Goal: Transaction & Acquisition: Purchase product/service

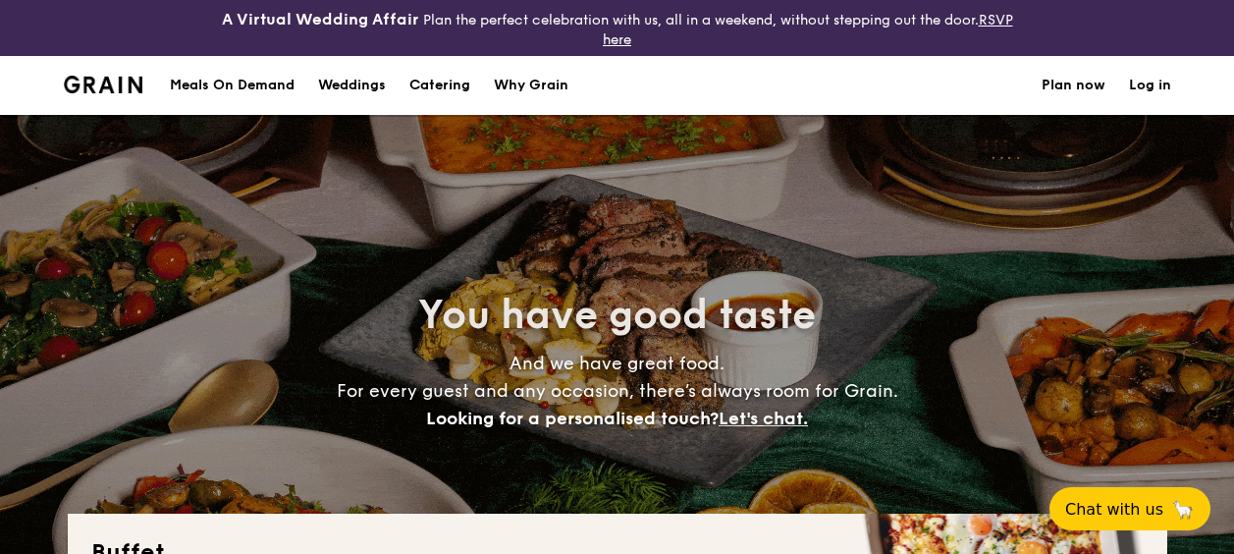
select select
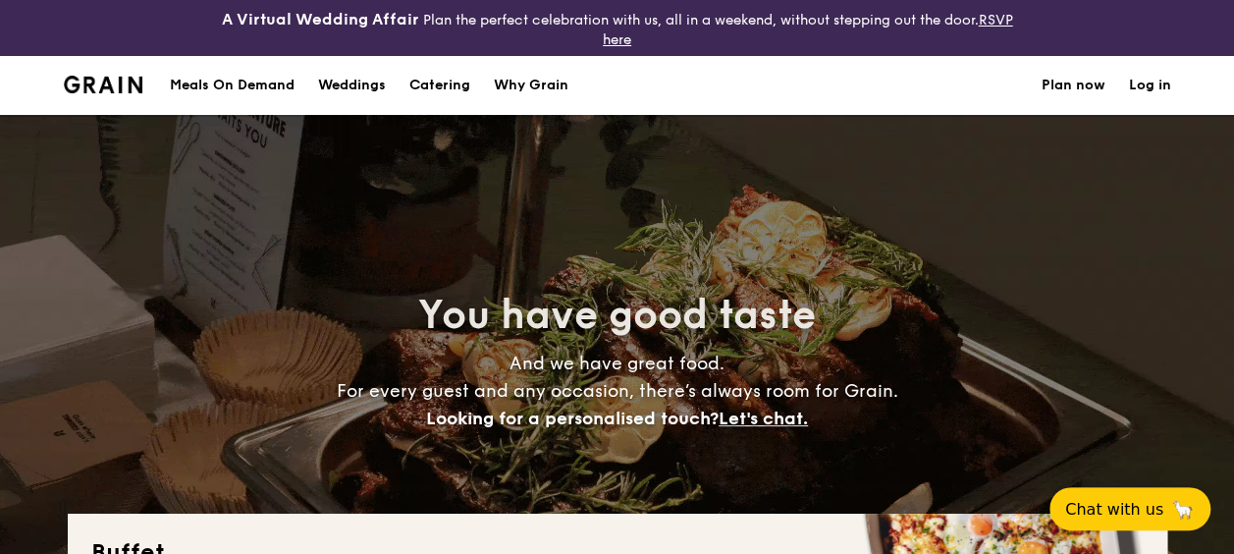
click at [431, 82] on h1 "Catering" at bounding box center [439, 85] width 61 height 59
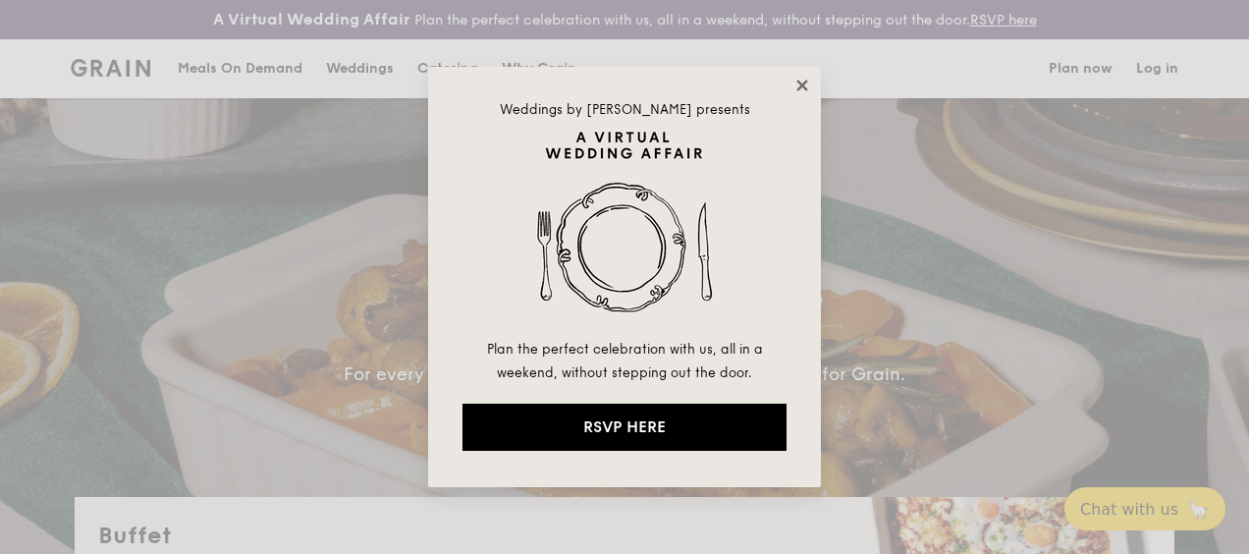
click at [803, 88] on icon at bounding box center [802, 86] width 18 height 18
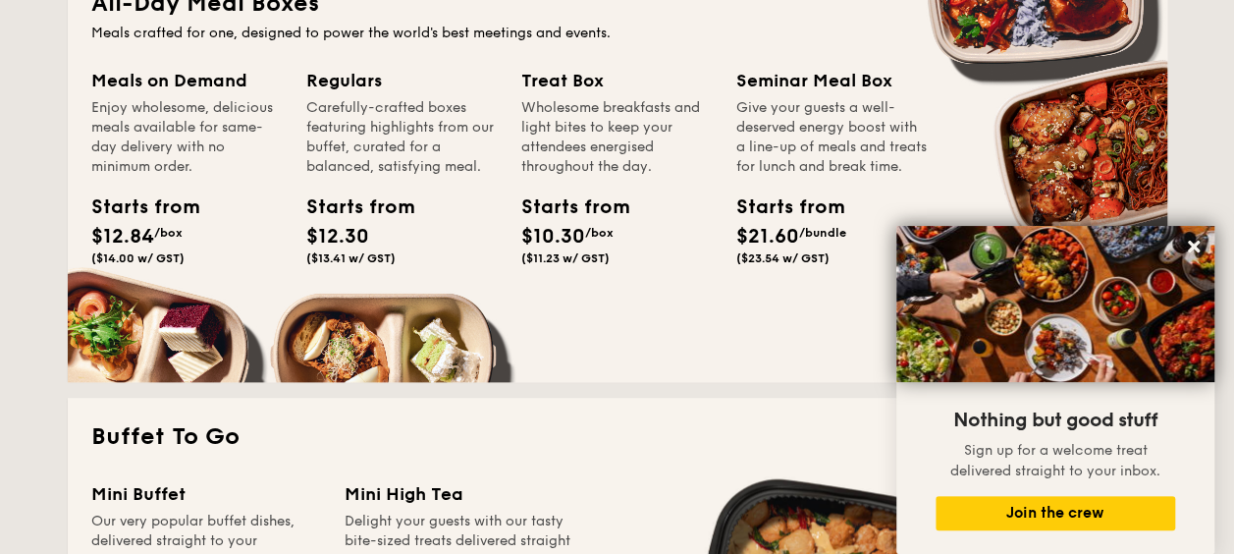
scroll to position [785, 0]
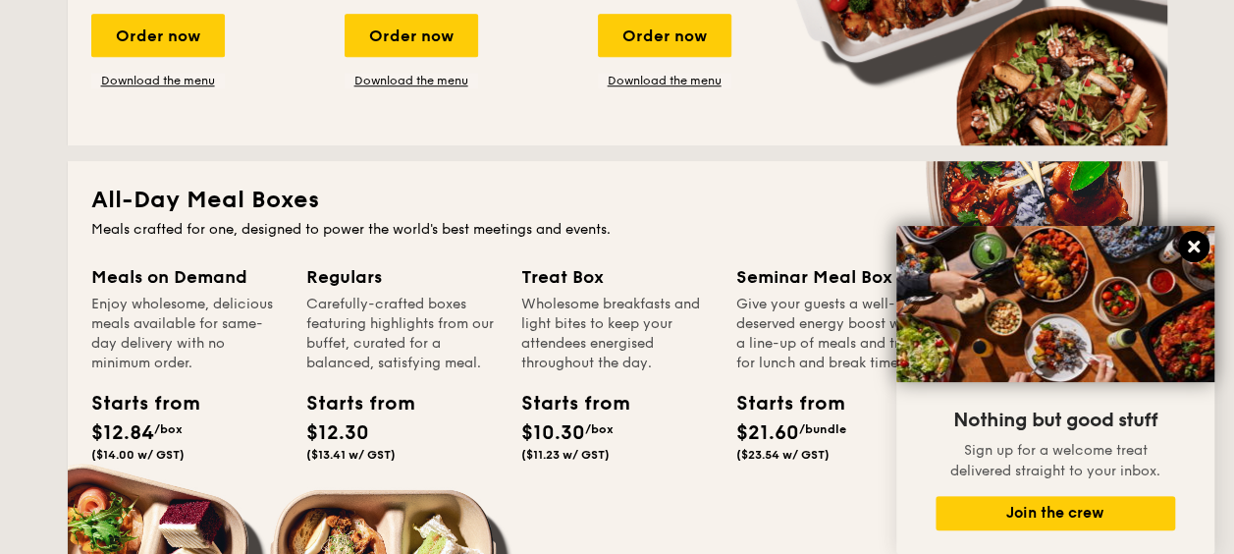
click at [1194, 247] on icon at bounding box center [1194, 247] width 12 height 12
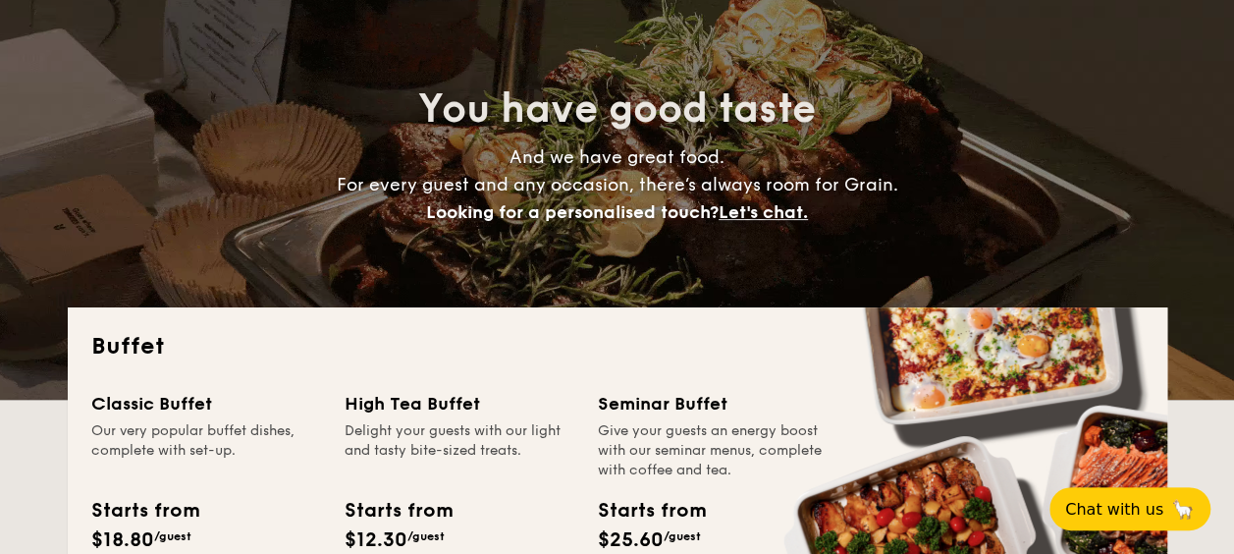
scroll to position [0, 0]
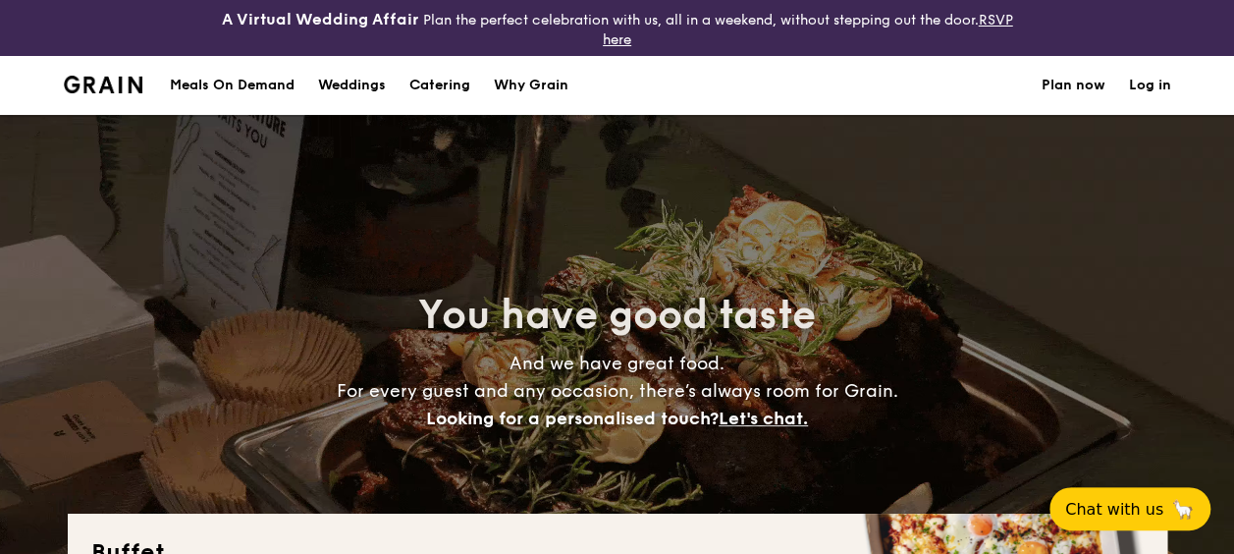
click at [238, 83] on div "Meals On Demand" at bounding box center [232, 85] width 125 height 59
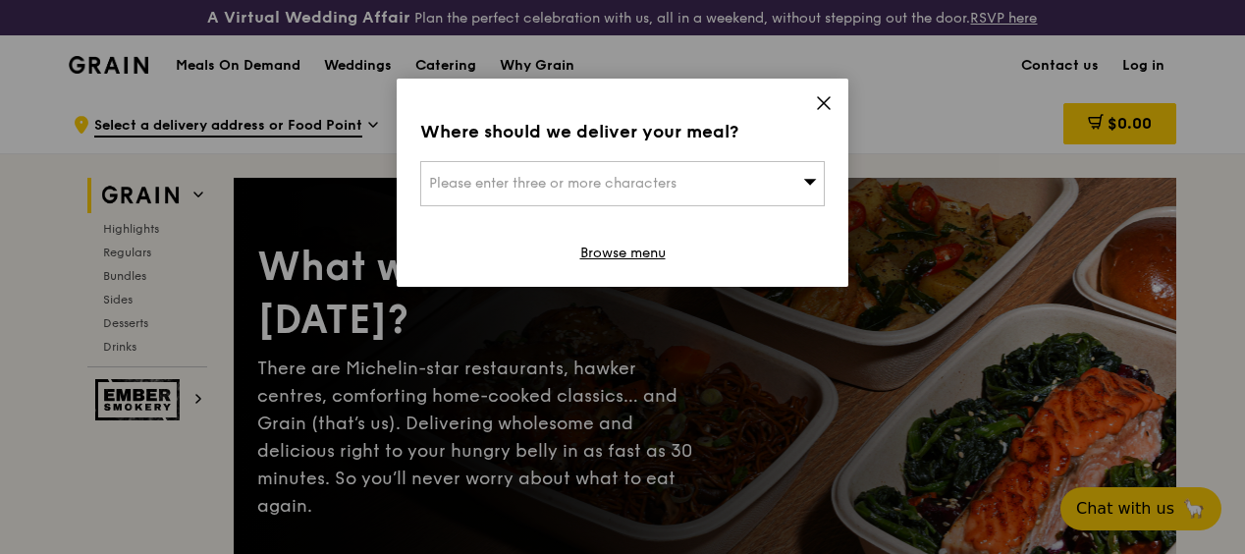
click at [575, 178] on span "Please enter three or more characters" at bounding box center [552, 183] width 247 height 17
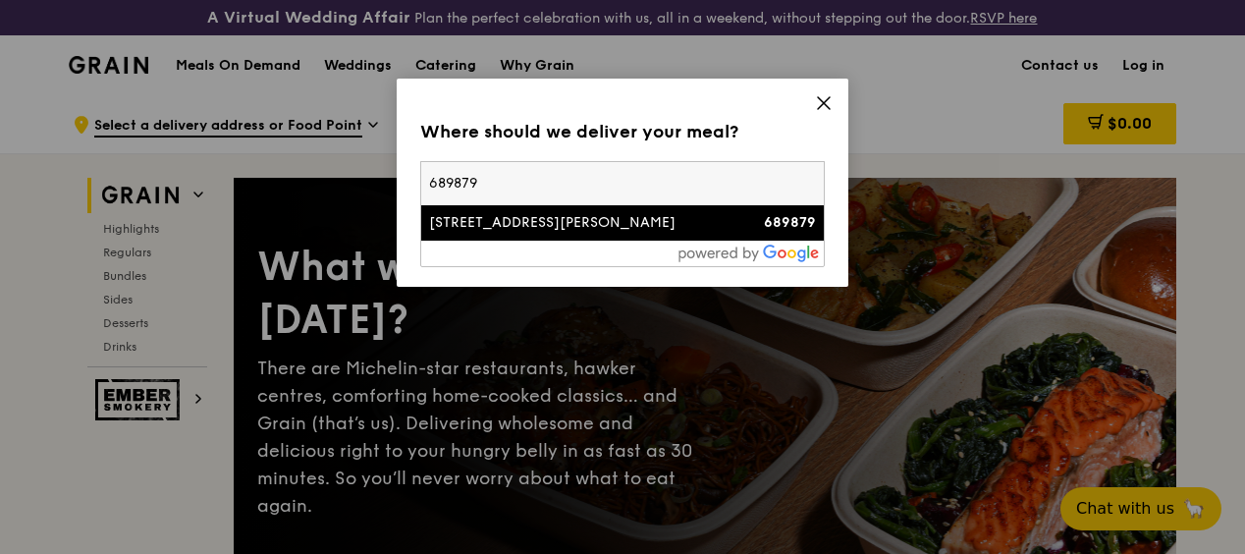
type input "689879"
click at [476, 214] on div "[STREET_ADDRESS][PERSON_NAME]" at bounding box center [574, 223] width 291 height 20
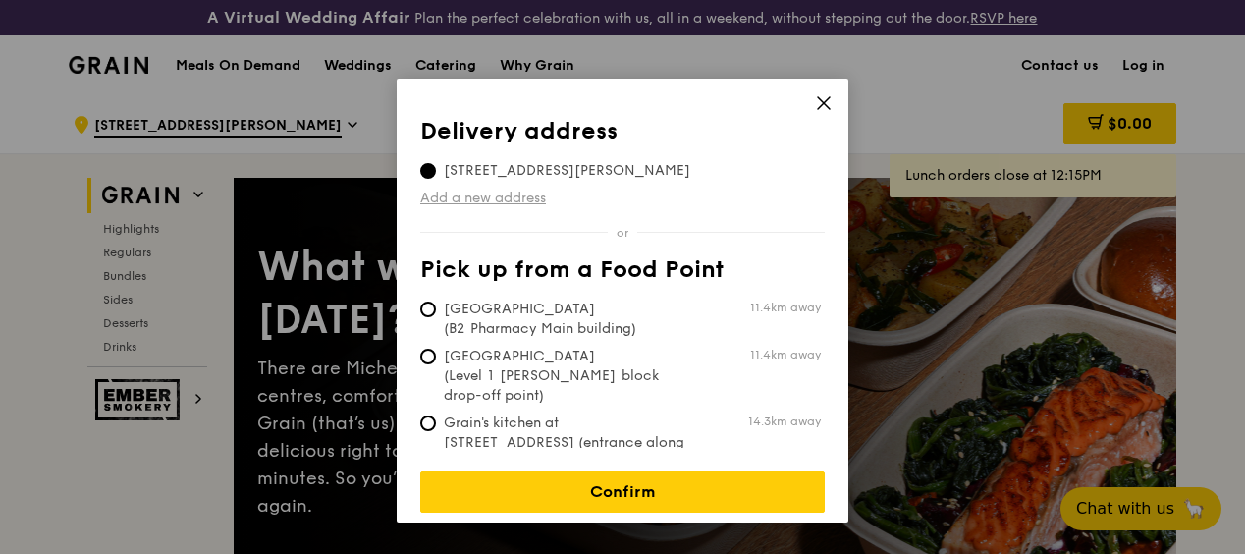
click at [442, 196] on link "Add a new address" at bounding box center [622, 199] width 405 height 20
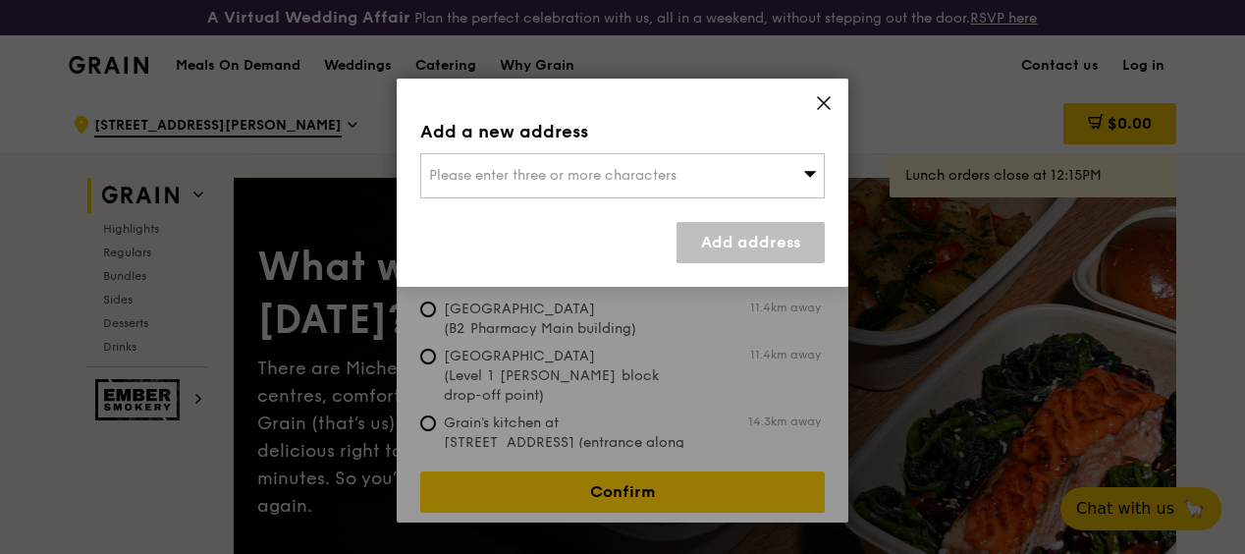
click at [525, 177] on span "Please enter three or more characters" at bounding box center [552, 175] width 247 height 17
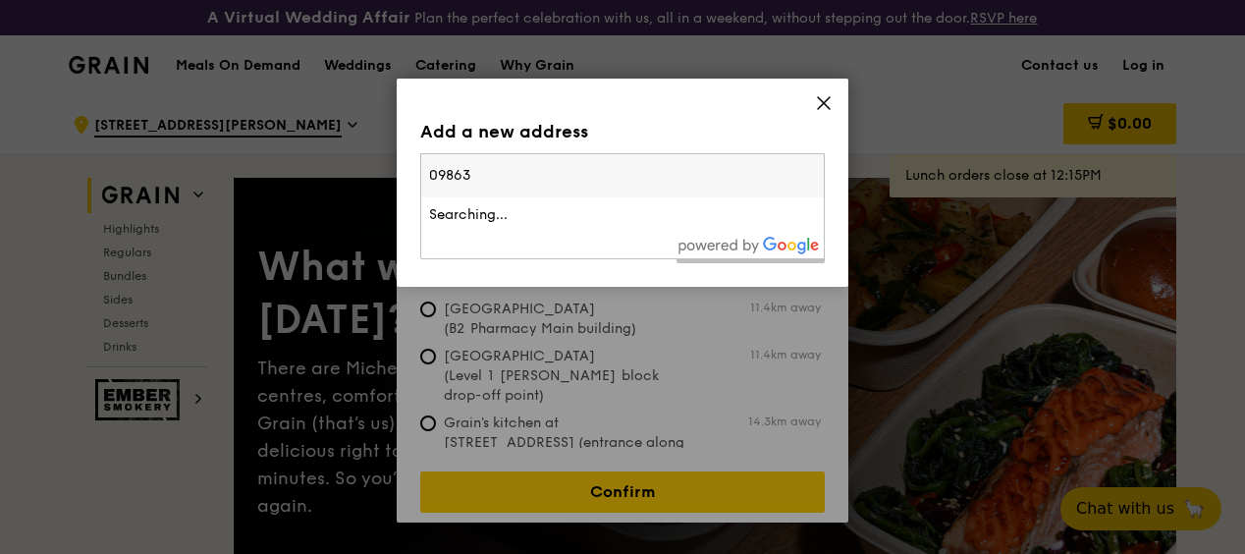
type input "098633"
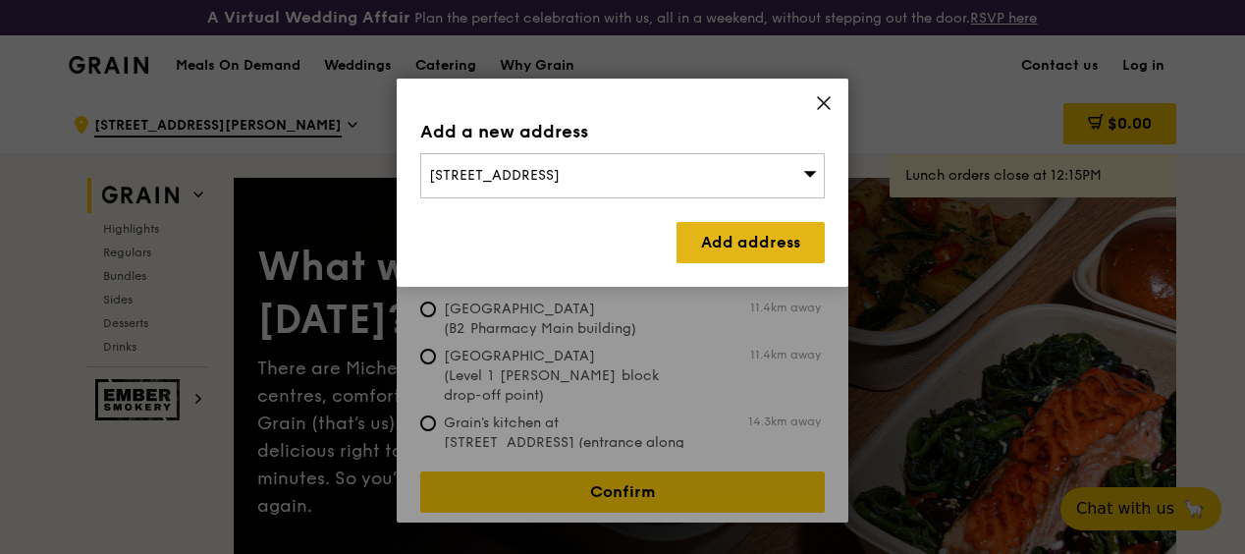
click at [740, 236] on link "Add address" at bounding box center [751, 242] width 148 height 41
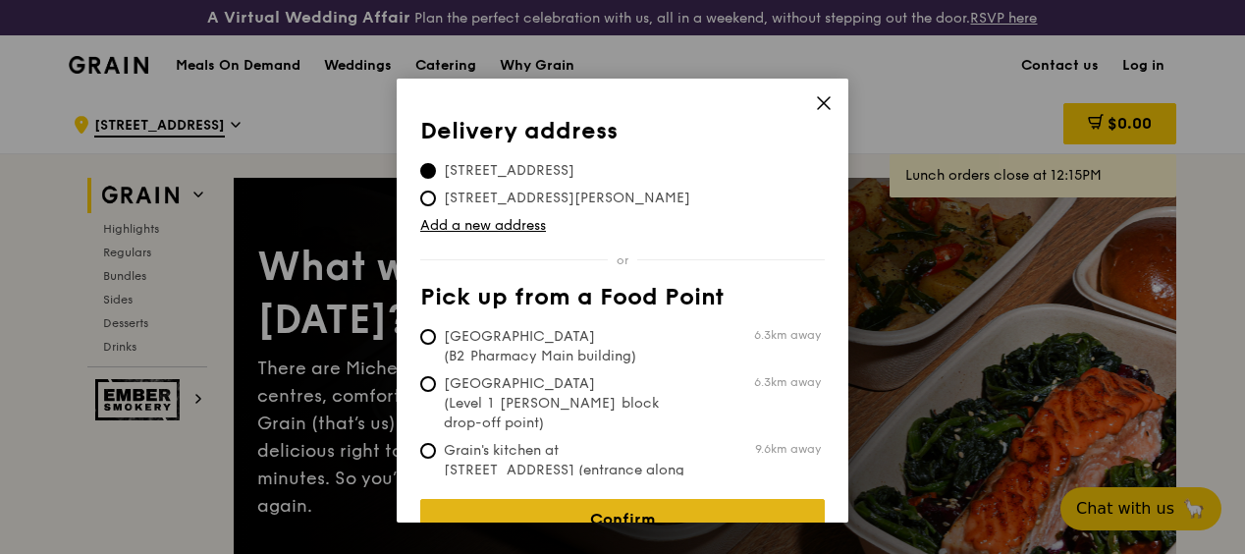
click at [649, 501] on link "Confirm" at bounding box center [622, 519] width 405 height 41
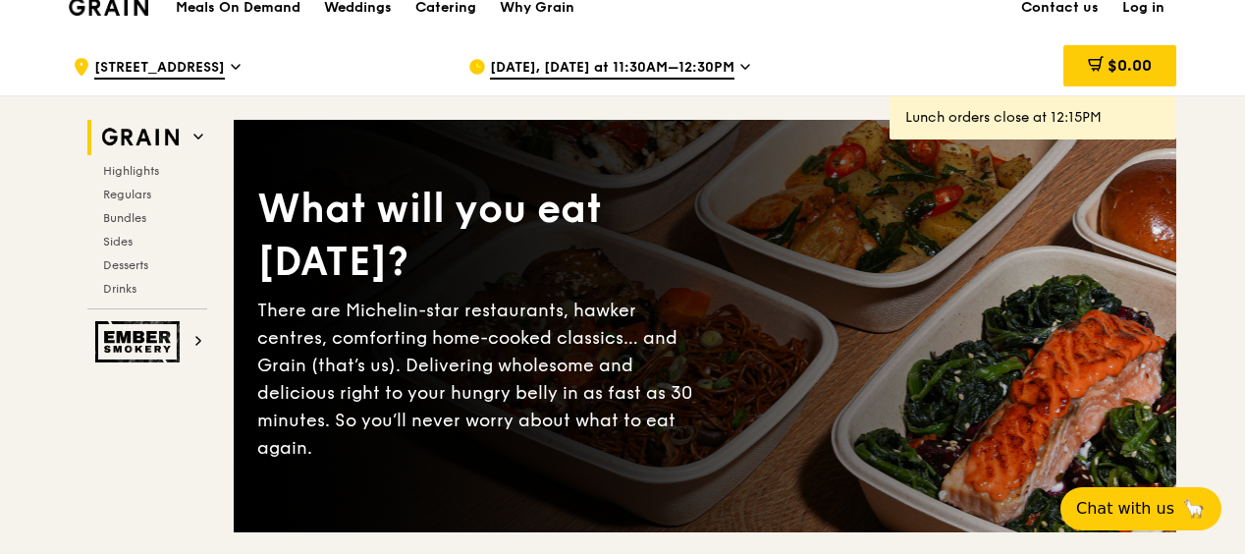
scroll to position [98, 0]
